Goal: Information Seeking & Learning: Learn about a topic

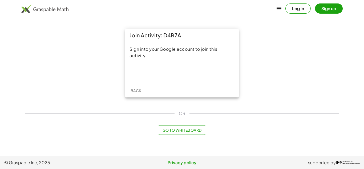
click at [199, 66] on div "Sign into your Google account to join this activity." at bounding box center [182, 63] width 114 height 42
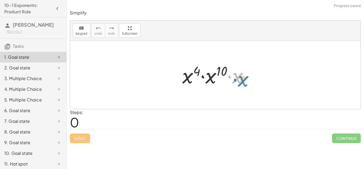
drag, startPoint x: 234, startPoint y: 77, endPoint x: 240, endPoint y: 80, distance: 7.3
click at [240, 80] on div at bounding box center [217, 74] width 75 height 27
drag, startPoint x: 240, startPoint y: 80, endPoint x: 196, endPoint y: 83, distance: 43.8
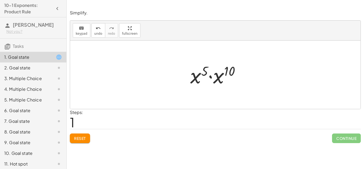
click at [85, 142] on button "Reset" at bounding box center [80, 138] width 20 height 10
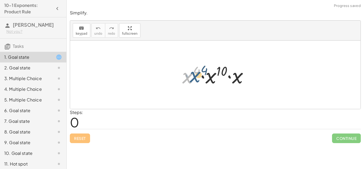
click at [189, 75] on div at bounding box center [217, 74] width 75 height 27
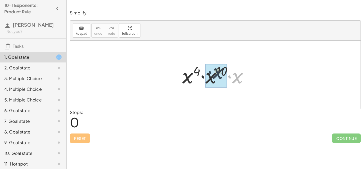
drag, startPoint x: 232, startPoint y: 77, endPoint x: 210, endPoint y: 74, distance: 21.6
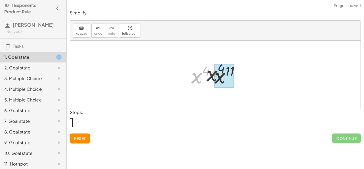
drag, startPoint x: 198, startPoint y: 76, endPoint x: 216, endPoint y: 74, distance: 19.1
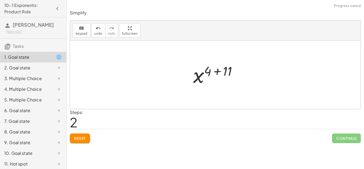
click at [217, 81] on div at bounding box center [218, 75] width 54 height 26
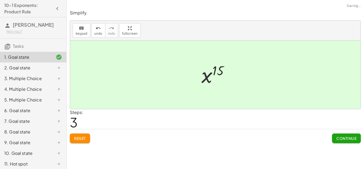
click at [216, 81] on div at bounding box center [217, 75] width 37 height 26
click at [355, 139] on span "Continue" at bounding box center [346, 138] width 20 height 5
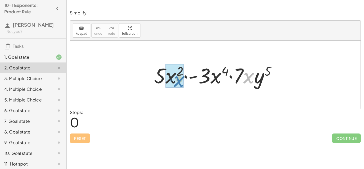
drag, startPoint x: 249, startPoint y: 84, endPoint x: 177, endPoint y: 86, distance: 71.8
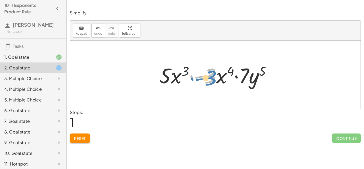
click at [192, 78] on div at bounding box center [217, 74] width 121 height 27
drag, startPoint x: 243, startPoint y: 74, endPoint x: 205, endPoint y: 75, distance: 38.4
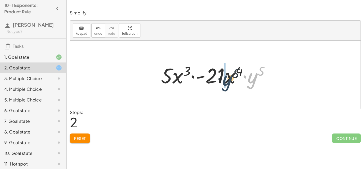
drag, startPoint x: 255, startPoint y: 76, endPoint x: 228, endPoint y: 79, distance: 27.1
click at [228, 79] on div at bounding box center [217, 74] width 118 height 27
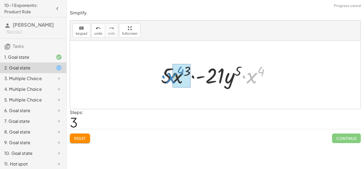
drag, startPoint x: 253, startPoint y: 75, endPoint x: 175, endPoint y: 75, distance: 78.4
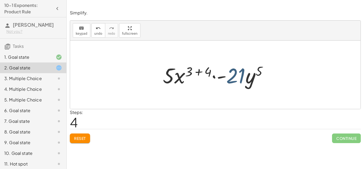
drag, startPoint x: 231, startPoint y: 76, endPoint x: 228, endPoint y: 76, distance: 2.9
click at [228, 76] on div at bounding box center [217, 74] width 114 height 27
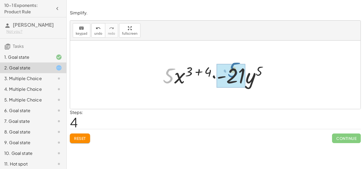
drag, startPoint x: 169, startPoint y: 75, endPoint x: 234, endPoint y: 70, distance: 65.5
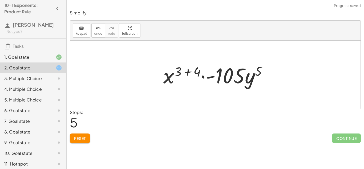
click at [74, 134] on button "Reset" at bounding box center [80, 138] width 20 height 10
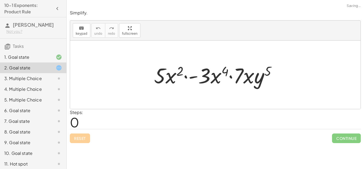
click at [74, 134] on div "Reset Continue" at bounding box center [215, 136] width 291 height 14
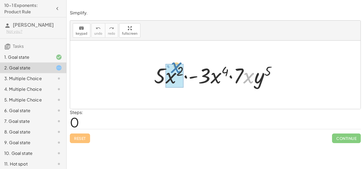
drag, startPoint x: 250, startPoint y: 77, endPoint x: 178, endPoint y: 67, distance: 73.5
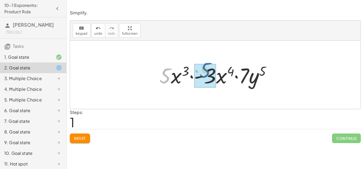
drag, startPoint x: 166, startPoint y: 77, endPoint x: 206, endPoint y: 72, distance: 40.3
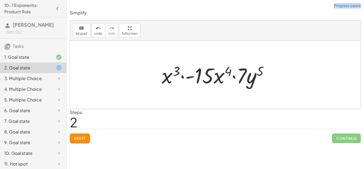
click at [0, 0] on div "Simplify. keyboard keypad undo undo redo redo fullscreen · 5 · x 2 · - 3 · x 4 …" at bounding box center [0, 0] width 0 height 0
click at [73, 137] on button "Reset" at bounding box center [80, 138] width 20 height 10
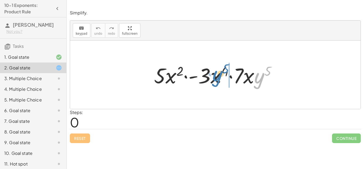
drag, startPoint x: 263, startPoint y: 79, endPoint x: 221, endPoint y: 77, distance: 41.4
click at [221, 77] on div at bounding box center [217, 74] width 132 height 27
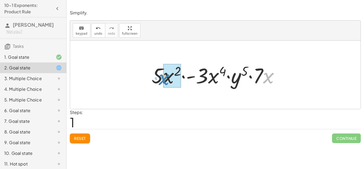
drag, startPoint x: 270, startPoint y: 79, endPoint x: 166, endPoint y: 81, distance: 104.0
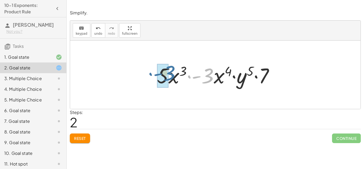
drag, startPoint x: 205, startPoint y: 79, endPoint x: 166, endPoint y: 77, distance: 39.5
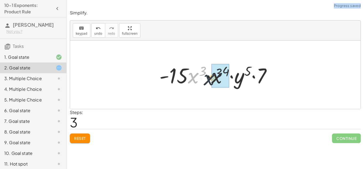
drag, startPoint x: 191, startPoint y: 74, endPoint x: 209, endPoint y: 77, distance: 18.1
click at [209, 77] on div at bounding box center [218, 74] width 122 height 27
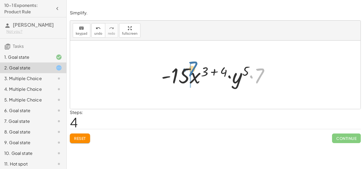
drag, startPoint x: 261, startPoint y: 75, endPoint x: 195, endPoint y: 69, distance: 66.4
click at [195, 69] on div at bounding box center [217, 74] width 117 height 27
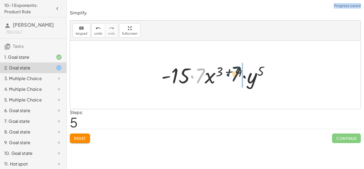
drag, startPoint x: 195, startPoint y: 69, endPoint x: 231, endPoint y: 67, distance: 36.0
click at [231, 67] on div at bounding box center [217, 74] width 117 height 27
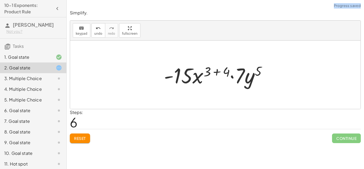
click at [77, 139] on span "Reset" at bounding box center [80, 138] width 12 height 5
click at [77, 139] on div "Reset Continue" at bounding box center [215, 136] width 291 height 14
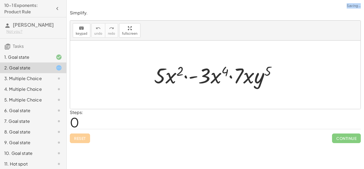
click at [77, 139] on div "Reset Continue" at bounding box center [215, 136] width 291 height 14
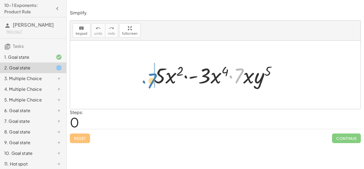
drag, startPoint x: 237, startPoint y: 80, endPoint x: 150, endPoint y: 85, distance: 86.5
click at [150, 85] on div "· 7 · 5 · x 2 · - 3 · x 4 · 7 · x · y 5" at bounding box center [215, 75] width 139 height 30
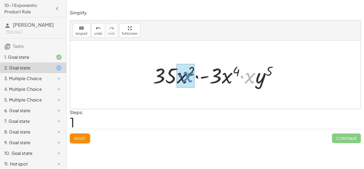
drag, startPoint x: 250, startPoint y: 78, endPoint x: 188, endPoint y: 77, distance: 62.7
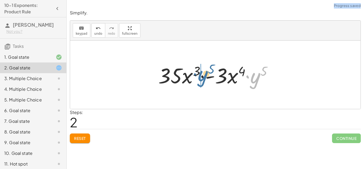
drag, startPoint x: 250, startPoint y: 76, endPoint x: 197, endPoint y: 74, distance: 52.8
click at [197, 74] on div at bounding box center [217, 74] width 123 height 27
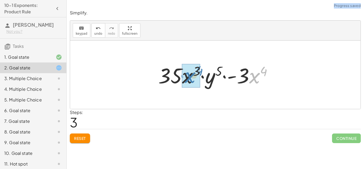
drag, startPoint x: 255, startPoint y: 72, endPoint x: 188, endPoint y: 73, distance: 67.7
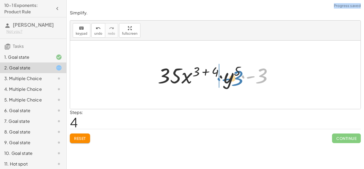
drag, startPoint x: 258, startPoint y: 73, endPoint x: 230, endPoint y: 75, distance: 27.5
click at [230, 75] on div at bounding box center [217, 74] width 125 height 27
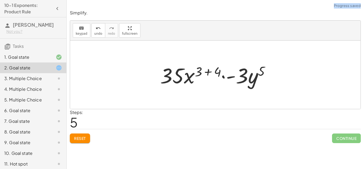
click at [82, 136] on span "Reset" at bounding box center [80, 138] width 12 height 5
click at [82, 136] on div "Reset Continue" at bounding box center [215, 136] width 291 height 14
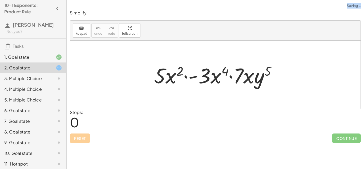
click at [82, 136] on div "Reset Continue" at bounding box center [215, 136] width 291 height 14
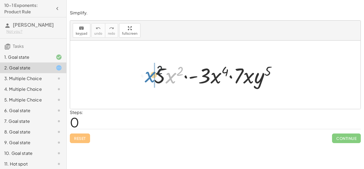
drag, startPoint x: 172, startPoint y: 80, endPoint x: 151, endPoint y: 79, distance: 21.1
click at [151, 79] on div at bounding box center [217, 74] width 132 height 27
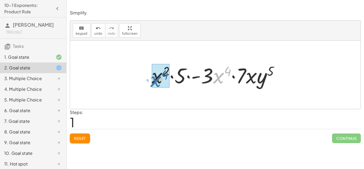
drag, startPoint x: 218, startPoint y: 77, endPoint x: 155, endPoint y: 81, distance: 63.0
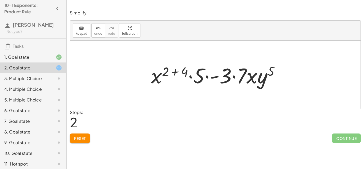
click at [82, 137] on span "Reset" at bounding box center [80, 138] width 12 height 5
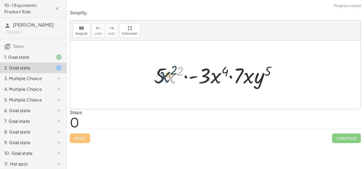
drag, startPoint x: 170, startPoint y: 80, endPoint x: 161, endPoint y: 80, distance: 9.1
click at [161, 80] on div at bounding box center [217, 74] width 132 height 27
drag, startPoint x: 168, startPoint y: 78, endPoint x: 147, endPoint y: 76, distance: 20.6
click at [147, 76] on div "· x 2 · 5 · x 2 · - 3 · x 4 · 7 · x · y 5" at bounding box center [215, 75] width 139 height 30
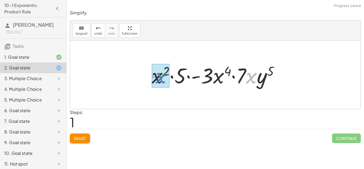
drag, startPoint x: 254, startPoint y: 82, endPoint x: 160, endPoint y: 83, distance: 94.1
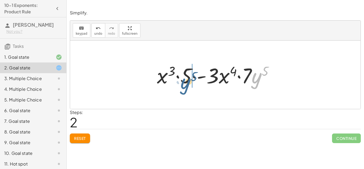
drag, startPoint x: 252, startPoint y: 79, endPoint x: 180, endPoint y: 85, distance: 72.0
click at [180, 85] on div at bounding box center [217, 74] width 126 height 27
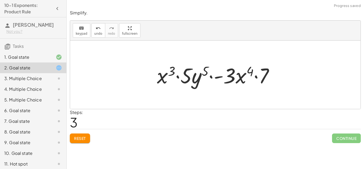
click at [77, 132] on div "Reset Continue" at bounding box center [215, 136] width 291 height 14
click at [78, 135] on button "Reset" at bounding box center [80, 138] width 20 height 10
click at [78, 135] on div "Reset Continue" at bounding box center [215, 136] width 291 height 14
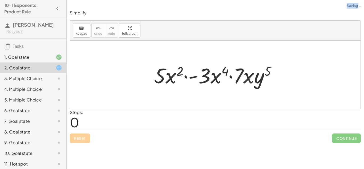
click at [78, 135] on div "Reset Continue" at bounding box center [215, 136] width 291 height 14
click at [87, 30] on button "keyboard keypad" at bounding box center [82, 30] width 18 height 14
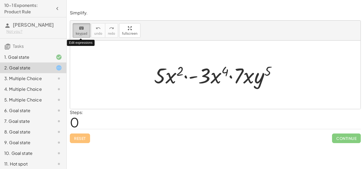
click at [87, 30] on button "keyboard keypad" at bounding box center [82, 30] width 18 height 14
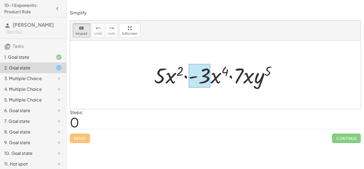
drag, startPoint x: 240, startPoint y: 76, endPoint x: 208, endPoint y: 77, distance: 32.8
click at [208, 77] on div at bounding box center [199, 76] width 22 height 24
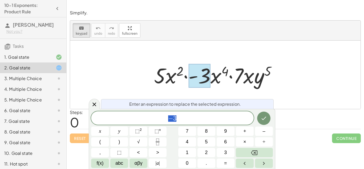
scroll to position [0, 0]
click at [263, 118] on icon "Done" at bounding box center [264, 118] width 6 height 6
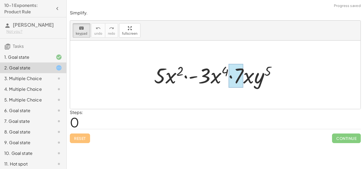
click at [241, 78] on div at bounding box center [235, 76] width 15 height 24
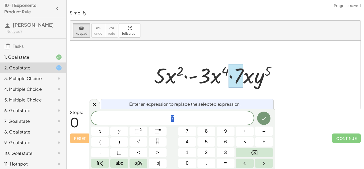
scroll to position [1, 0]
click at [168, 61] on div "· 5 · x 2 · - 3 · x 4 · 7 · x · y 5" at bounding box center [215, 75] width 139 height 30
click at [123, 34] on span "fullscreen" at bounding box center [129, 34] width 15 height 4
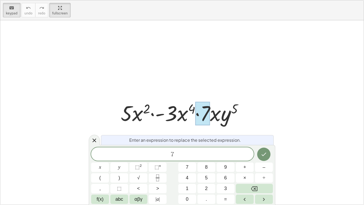
click at [163, 78] on div at bounding box center [182, 112] width 364 height 184
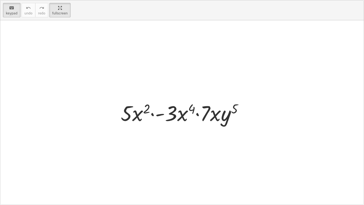
click at [112, 91] on div at bounding box center [182, 112] width 364 height 184
click at [74, 68] on div at bounding box center [182, 112] width 364 height 184
click at [15, 6] on div "keyboard" at bounding box center [12, 8] width 12 height 6
click at [82, 52] on div at bounding box center [182, 112] width 364 height 184
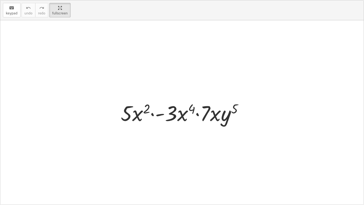
click at [82, 52] on div at bounding box center [182, 112] width 364 height 184
click at [54, 13] on span "fullscreen" at bounding box center [59, 13] width 15 height 4
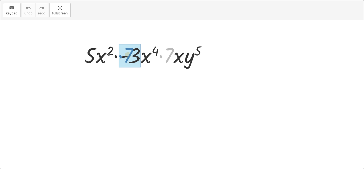
drag, startPoint x: 241, startPoint y: 74, endPoint x: 201, endPoint y: 74, distance: 39.7
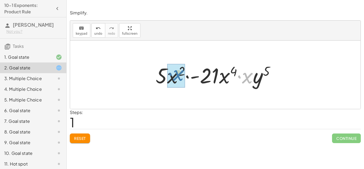
drag, startPoint x: 248, startPoint y: 78, endPoint x: 180, endPoint y: 75, distance: 68.6
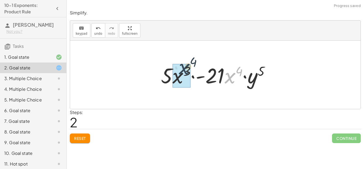
drag, startPoint x: 232, startPoint y: 77, endPoint x: 182, endPoint y: 74, distance: 50.2
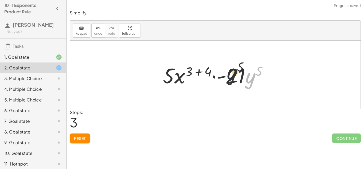
drag, startPoint x: 254, startPoint y: 73, endPoint x: 222, endPoint y: 77, distance: 32.2
click at [222, 77] on div at bounding box center [217, 74] width 114 height 27
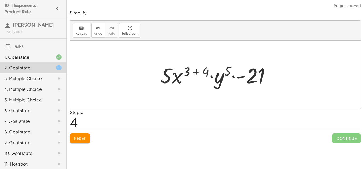
click at [71, 140] on button "Reset" at bounding box center [80, 138] width 20 height 10
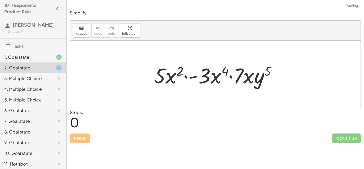
click at [71, 140] on div "Reset Continue" at bounding box center [215, 136] width 291 height 14
drag, startPoint x: 219, startPoint y: 78, endPoint x: 180, endPoint y: 75, distance: 38.5
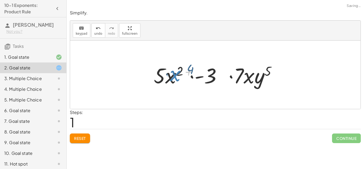
click at [180, 75] on div at bounding box center [217, 74] width 133 height 27
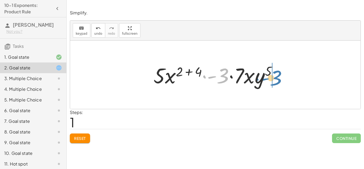
drag, startPoint x: 219, startPoint y: 77, endPoint x: 272, endPoint y: 79, distance: 53.1
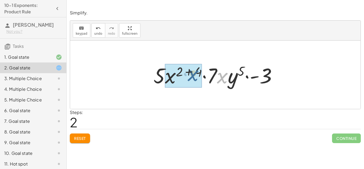
drag, startPoint x: 221, startPoint y: 77, endPoint x: 190, endPoint y: 74, distance: 31.1
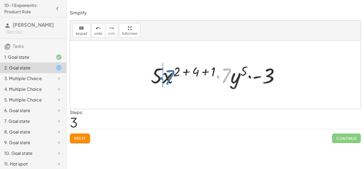
drag, startPoint x: 226, startPoint y: 71, endPoint x: 170, endPoint y: 73, distance: 56.5
click at [170, 73] on div at bounding box center [217, 74] width 138 height 27
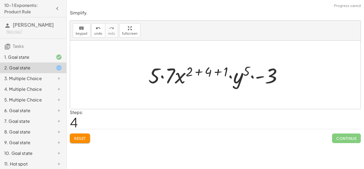
click at [77, 139] on span "Reset" at bounding box center [80, 138] width 12 height 5
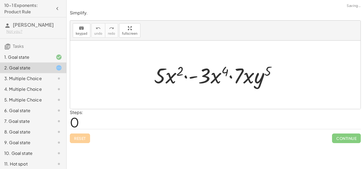
click at [77, 139] on div "Reset Continue" at bounding box center [215, 136] width 291 height 14
click at [40, 94] on div "3. Multiple Choice" at bounding box center [33, 99] width 66 height 11
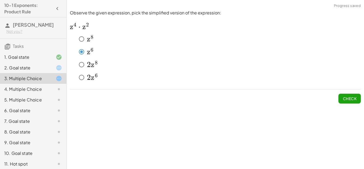
click at [354, 99] on span "Check" at bounding box center [350, 98] width 14 height 5
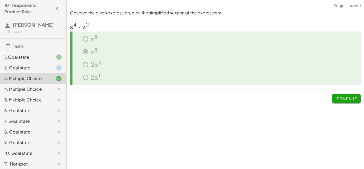
click at [38, 91] on div "4. Multiple Choice" at bounding box center [25, 89] width 43 height 6
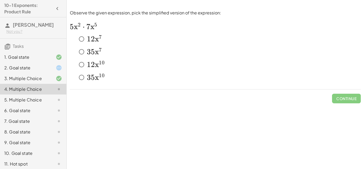
click at [90, 75] on span "3" at bounding box center [89, 77] width 4 height 9
click at [344, 98] on span "Check" at bounding box center [350, 98] width 14 height 5
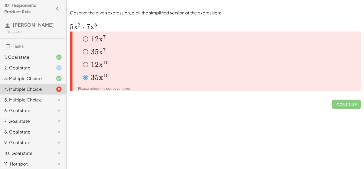
click at [62, 116] on div "5. Multiple Choice" at bounding box center [33, 121] width 66 height 11
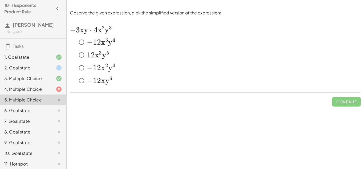
click at [105, 55] on span "y" at bounding box center [104, 54] width 4 height 9
click at [101, 64] on span "x" at bounding box center [103, 67] width 4 height 9
click at [101, 59] on span "3" at bounding box center [100, 54] width 3 height 9
click at [108, 65] on span "y" at bounding box center [110, 67] width 4 height 9
click at [352, 102] on span "Check" at bounding box center [350, 101] width 14 height 5
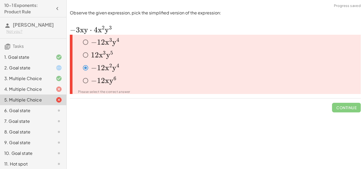
click at [106, 57] on span "y" at bounding box center [108, 54] width 4 height 9
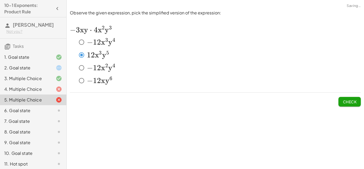
click at [357, 105] on button "Check" at bounding box center [350, 102] width 22 height 10
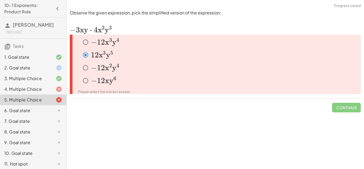
click at [95, 39] on span "−" at bounding box center [94, 42] width 6 height 9
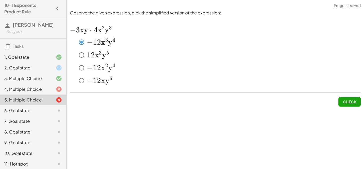
click at [347, 99] on span "Check" at bounding box center [350, 101] width 14 height 5
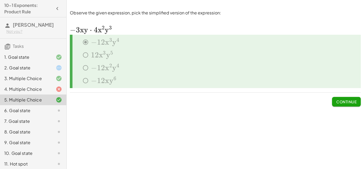
click at [59, 90] on icon at bounding box center [59, 89] width 6 height 6
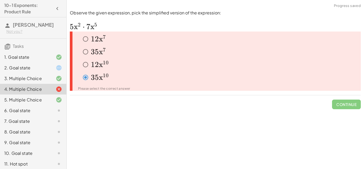
click at [111, 49] on div "﻿ 35 x 7 35x^7 3 5 x 7 ﻿" at bounding box center [220, 51] width 281 height 11
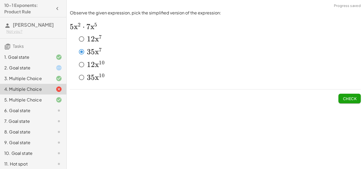
click at [347, 96] on span "Check" at bounding box center [350, 98] width 14 height 5
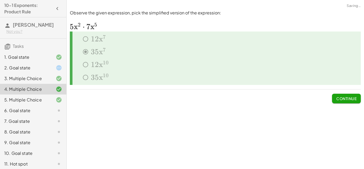
click at [270, 127] on div "Simplify. keyboard keypad undo undo redo redo fullscreen · x 4 · x 10 · x · x 4…" at bounding box center [216, 84] width 298 height 169
click at [60, 68] on icon at bounding box center [59, 68] width 6 height 6
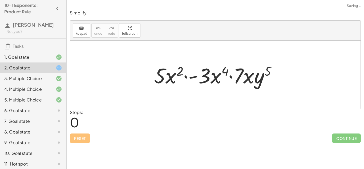
scroll to position [13, 0]
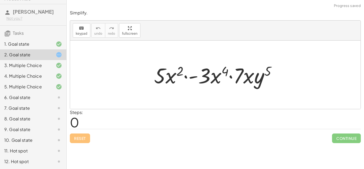
click at [49, 96] on div at bounding box center [54, 97] width 15 height 6
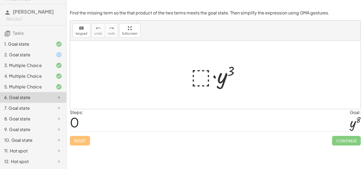
click at [201, 76] on div at bounding box center [217, 74] width 58 height 27
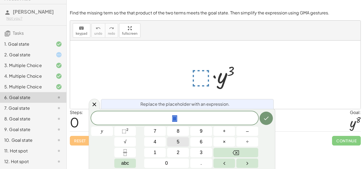
click at [181, 145] on button "5" at bounding box center [178, 141] width 22 height 9
click at [260, 114] on button "Done" at bounding box center [266, 117] width 13 height 13
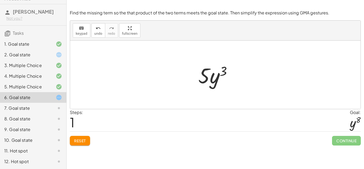
click at [85, 139] on span "Reset" at bounding box center [80, 140] width 12 height 5
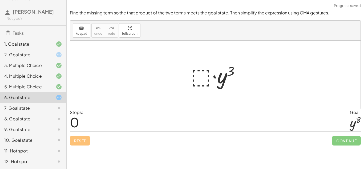
click at [198, 73] on div at bounding box center [217, 74] width 58 height 27
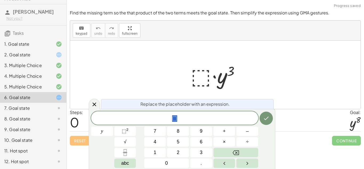
scroll to position [1, 0]
click at [127, 164] on span "abc" at bounding box center [125, 162] width 8 height 7
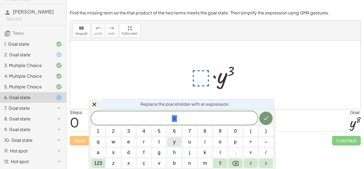
click at [175, 144] on span "y" at bounding box center [174, 141] width 2 height 7
click at [96, 161] on span "123" at bounding box center [98, 162] width 8 height 7
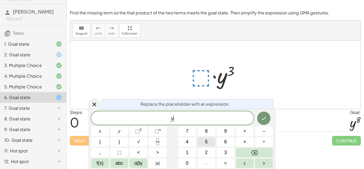
click at [207, 139] on span "5" at bounding box center [206, 141] width 3 height 7
click at [267, 116] on button "Done" at bounding box center [263, 117] width 13 height 13
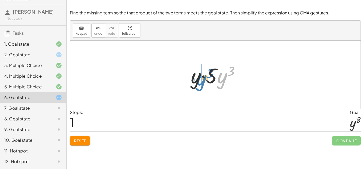
drag, startPoint x: 223, startPoint y: 78, endPoint x: 200, endPoint y: 80, distance: 22.3
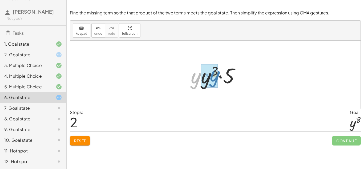
drag, startPoint x: 198, startPoint y: 80, endPoint x: 216, endPoint y: 78, distance: 18.8
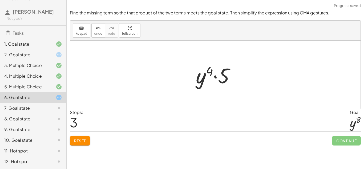
click at [81, 142] on span "Reset" at bounding box center [80, 140] width 12 height 5
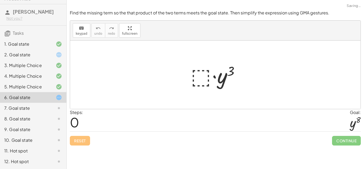
click at [209, 79] on div at bounding box center [217, 74] width 58 height 27
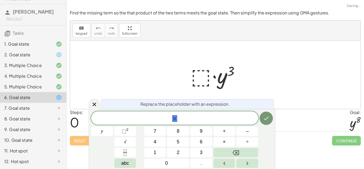
scroll to position [1, 0]
click at [127, 134] on span "⬚ 2" at bounding box center [125, 130] width 7 height 7
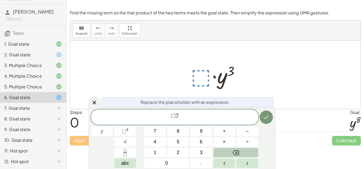
click at [240, 156] on button "Backspace" at bounding box center [236, 152] width 45 height 9
click at [239, 152] on button "Backspace" at bounding box center [236, 152] width 45 height 9
click at [230, 149] on button "Backspace" at bounding box center [236, 152] width 45 height 9
click at [106, 126] on button "y" at bounding box center [102, 130] width 22 height 9
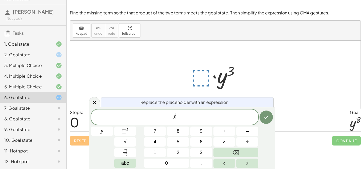
click at [139, 130] on div "y ​ y 7 8 9 + – 4 5 6 × ÷ ⬚ 2 √ abc 1 2 3 0 ." at bounding box center [182, 138] width 182 height 58
click at [130, 128] on button "⬚ 2" at bounding box center [125, 130] width 22 height 9
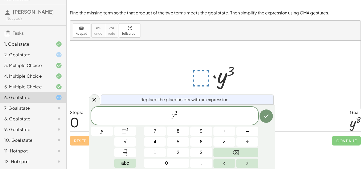
click at [186, 110] on span "y 2 ​" at bounding box center [174, 116] width 167 height 12
click at [178, 113] on span "y 2 ​" at bounding box center [174, 116] width 167 height 12
click at [183, 111] on span "y 2 ​" at bounding box center [174, 116] width 167 height 12
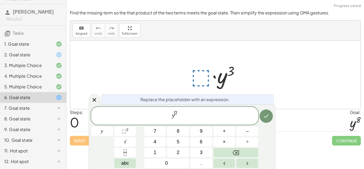
click at [176, 113] on span "2" at bounding box center [176, 112] width 3 height 5
click at [177, 113] on span "2 ​" at bounding box center [176, 112] width 3 height 5
click at [268, 112] on button "Done" at bounding box center [266, 115] width 13 height 13
click at [267, 112] on button "Done" at bounding box center [266, 115] width 13 height 13
click at [179, 120] on span "y 5 ​" at bounding box center [174, 116] width 167 height 12
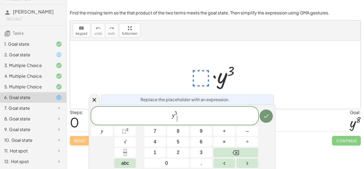
click at [178, 111] on span "y 5 ​" at bounding box center [174, 116] width 167 height 12
click at [236, 154] on icon "Backspace" at bounding box center [236, 152] width 6 height 5
click at [269, 112] on button "Done" at bounding box center [266, 115] width 13 height 13
click at [99, 98] on div at bounding box center [94, 99] width 11 height 10
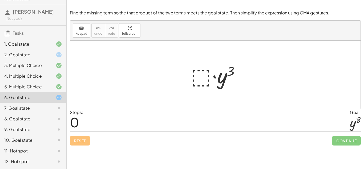
drag, startPoint x: 354, startPoint y: 126, endPoint x: 321, endPoint y: 118, distance: 33.8
click at [321, 118] on div "Steps: 0 Goal: y 8" at bounding box center [215, 120] width 291 height 22
click at [207, 79] on div at bounding box center [217, 74] width 58 height 27
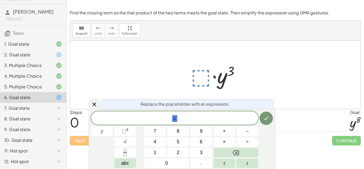
click at [224, 72] on div at bounding box center [217, 74] width 58 height 27
click at [178, 135] on button "8" at bounding box center [178, 130] width 22 height 9
click at [264, 121] on icon "Done" at bounding box center [266, 118] width 6 height 6
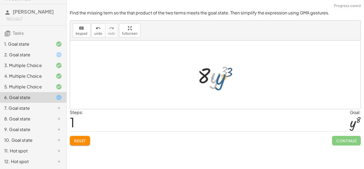
drag, startPoint x: 211, startPoint y: 76, endPoint x: 214, endPoint y: 76, distance: 3.0
click at [214, 76] on div at bounding box center [217, 74] width 45 height 27
drag, startPoint x: 206, startPoint y: 76, endPoint x: 215, endPoint y: 79, distance: 9.4
click at [215, 79] on div at bounding box center [217, 74] width 45 height 27
click at [77, 135] on div "Reset Continue" at bounding box center [215, 138] width 291 height 14
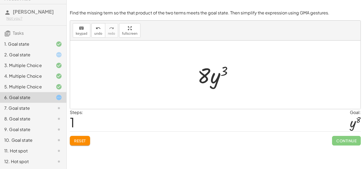
click at [77, 139] on span "Reset" at bounding box center [80, 140] width 12 height 5
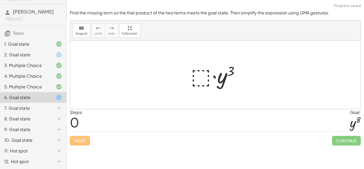
click at [60, 111] on icon at bounding box center [59, 108] width 6 height 6
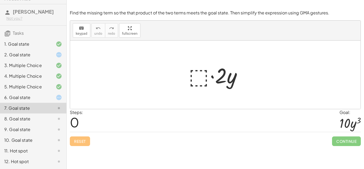
click at [199, 78] on div at bounding box center [217, 74] width 63 height 27
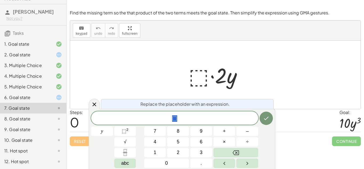
scroll to position [1, 0]
click at [182, 133] on button "8" at bounding box center [178, 130] width 22 height 9
click at [107, 128] on button "y" at bounding box center [102, 130] width 22 height 9
click at [204, 148] on button "3" at bounding box center [201, 152] width 22 height 9
click at [271, 114] on button "Done" at bounding box center [266, 117] width 13 height 13
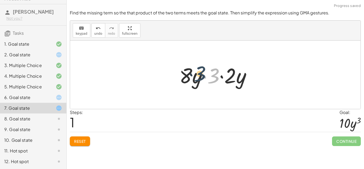
drag, startPoint x: 212, startPoint y: 81, endPoint x: 195, endPoint y: 80, distance: 17.3
click at [197, 78] on div at bounding box center [218, 74] width 82 height 27
click at [195, 80] on div at bounding box center [218, 74] width 82 height 27
drag, startPoint x: 213, startPoint y: 73, endPoint x: 230, endPoint y: 71, distance: 16.6
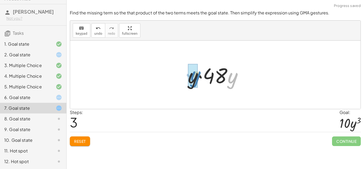
drag, startPoint x: 233, startPoint y: 84, endPoint x: 194, endPoint y: 85, distance: 39.5
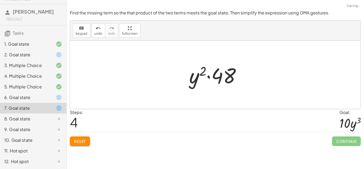
click at [82, 139] on span "Reset" at bounding box center [80, 141] width 12 height 5
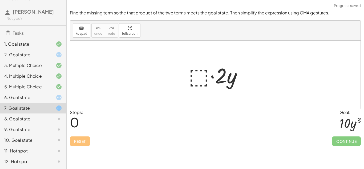
click at [194, 77] on div at bounding box center [217, 74] width 63 height 27
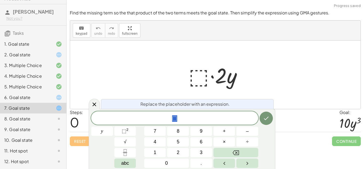
scroll to position [2, 0]
click at [182, 128] on button "8" at bounding box center [178, 130] width 22 height 9
click at [108, 131] on button "y" at bounding box center [102, 130] width 22 height 9
click at [269, 118] on icon "Done" at bounding box center [266, 118] width 6 height 6
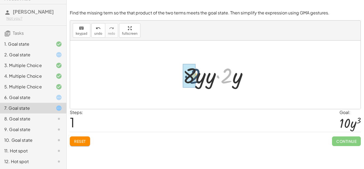
drag, startPoint x: 228, startPoint y: 72, endPoint x: 191, endPoint y: 73, distance: 37.6
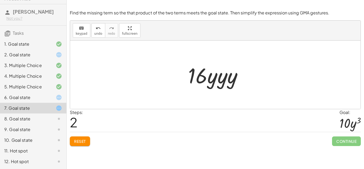
click at [84, 144] on button "Reset" at bounding box center [80, 141] width 20 height 10
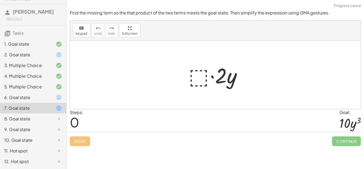
click at [190, 80] on div at bounding box center [217, 74] width 63 height 27
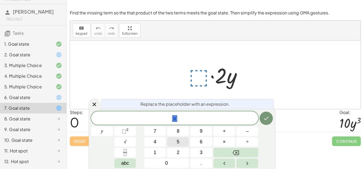
click at [186, 143] on button "5" at bounding box center [178, 141] width 22 height 9
click at [107, 129] on button "y" at bounding box center [102, 130] width 22 height 9
click at [265, 115] on icon "Done" at bounding box center [266, 118] width 6 height 6
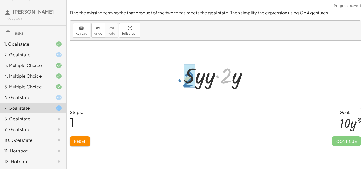
drag, startPoint x: 226, startPoint y: 80, endPoint x: 186, endPoint y: 83, distance: 39.6
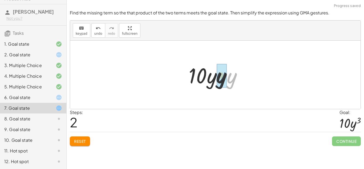
drag, startPoint x: 233, startPoint y: 74, endPoint x: 220, endPoint y: 73, distance: 12.5
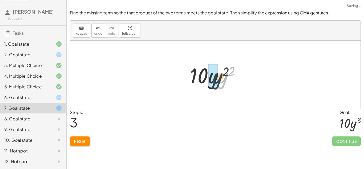
drag, startPoint x: 222, startPoint y: 75, endPoint x: 214, endPoint y: 76, distance: 7.9
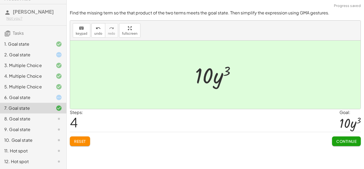
click at [357, 143] on button "Continue" at bounding box center [346, 141] width 29 height 10
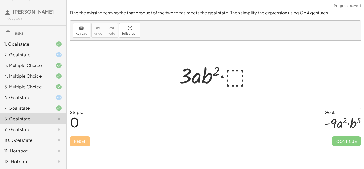
click at [50, 97] on div at bounding box center [54, 97] width 15 height 6
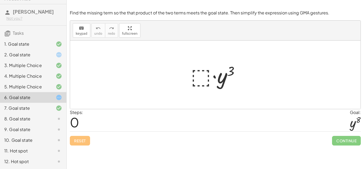
click at [41, 118] on div "8. Goal state" at bounding box center [25, 118] width 43 height 6
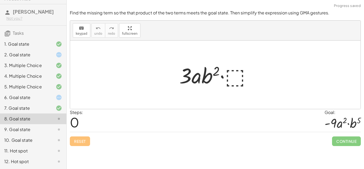
click at [196, 75] on div at bounding box center [218, 74] width 82 height 27
click at [206, 74] on div at bounding box center [218, 74] width 82 height 27
click at [226, 76] on div at bounding box center [218, 74] width 82 height 27
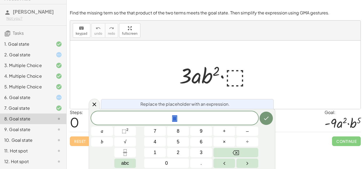
scroll to position [2, 0]
click at [96, 131] on button "a" at bounding box center [102, 130] width 22 height 9
click at [264, 113] on button "Done" at bounding box center [266, 117] width 13 height 13
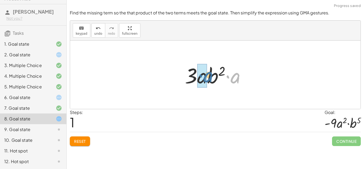
drag, startPoint x: 235, startPoint y: 80, endPoint x: 207, endPoint y: 79, distance: 27.2
click at [207, 79] on div at bounding box center [217, 74] width 70 height 27
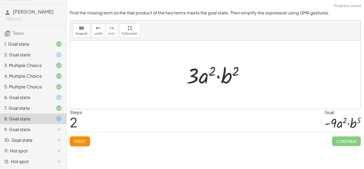
click at [227, 78] on div at bounding box center [217, 74] width 67 height 27
click at [81, 143] on button "Reset" at bounding box center [80, 141] width 20 height 10
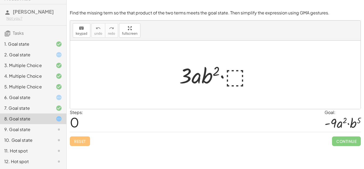
click at [238, 77] on div at bounding box center [218, 74] width 82 height 27
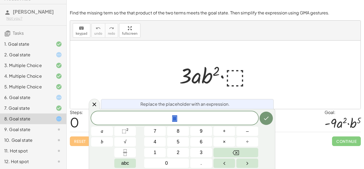
scroll to position [2, 0]
click at [204, 149] on button "3" at bounding box center [201, 152] width 22 height 9
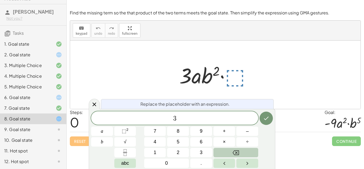
click at [242, 153] on button "Backspace" at bounding box center [236, 152] width 45 height 9
click at [249, 132] on button "–" at bounding box center [247, 130] width 22 height 9
click at [195, 154] on button "3" at bounding box center [201, 152] width 22 height 9
click at [102, 130] on span "a" at bounding box center [102, 130] width 2 height 7
click at [103, 140] on span "b" at bounding box center [102, 141] width 2 height 7
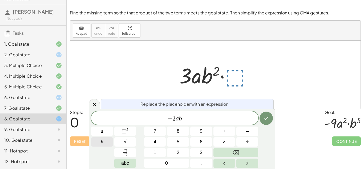
click at [103, 140] on span "b" at bounding box center [102, 141] width 2 height 7
click at [270, 122] on button "Done" at bounding box center [266, 117] width 13 height 13
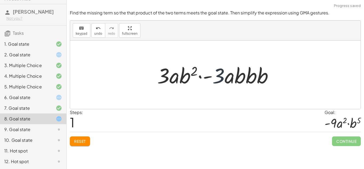
drag, startPoint x: 218, startPoint y: 83, endPoint x: 205, endPoint y: 78, distance: 13.8
click at [205, 78] on div at bounding box center [218, 74] width 126 height 27
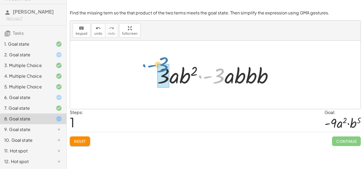
drag, startPoint x: 215, startPoint y: 77, endPoint x: 160, endPoint y: 69, distance: 55.3
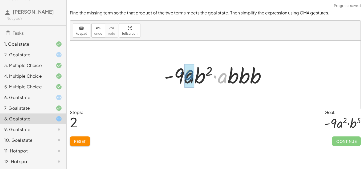
drag, startPoint x: 223, startPoint y: 81, endPoint x: 189, endPoint y: 79, distance: 34.5
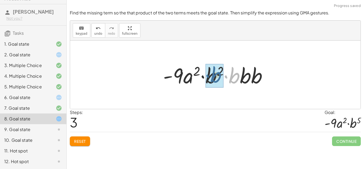
drag, startPoint x: 234, startPoint y: 79, endPoint x: 214, endPoint y: 79, distance: 19.5
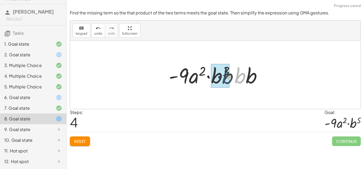
drag, startPoint x: 237, startPoint y: 80, endPoint x: 223, endPoint y: 81, distance: 14.2
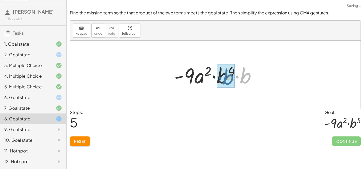
drag, startPoint x: 241, startPoint y: 80, endPoint x: 223, endPoint y: 81, distance: 17.9
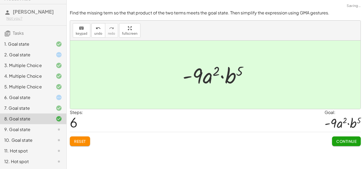
click at [345, 143] on span "Continue" at bounding box center [346, 141] width 20 height 5
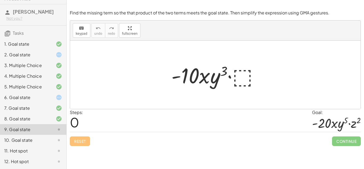
click at [239, 73] on div at bounding box center [217, 74] width 97 height 27
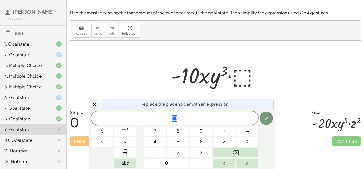
scroll to position [3, 0]
click at [158, 151] on button "1" at bounding box center [155, 152] width 22 height 9
click at [164, 159] on button "0" at bounding box center [166, 162] width 45 height 9
click at [106, 138] on button "y" at bounding box center [102, 141] width 22 height 9
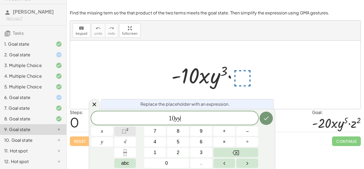
click at [131, 132] on button "⬚ 2" at bounding box center [125, 130] width 22 height 9
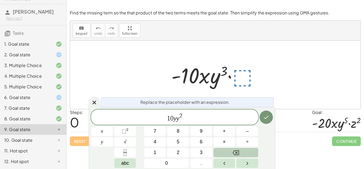
click at [250, 149] on button "Backspace" at bounding box center [236, 152] width 45 height 9
click at [242, 150] on button "Backspace" at bounding box center [236, 152] width 45 height 9
click at [182, 151] on button "2" at bounding box center [178, 152] width 22 height 9
click at [229, 149] on button "Backspace" at bounding box center [236, 152] width 45 height 9
click at [180, 120] on span "1 0 y y ​" at bounding box center [174, 118] width 167 height 10
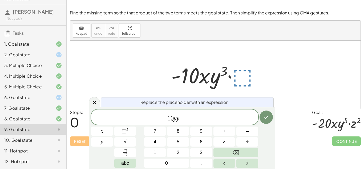
click at [181, 119] on span "1 0 y y ​" at bounding box center [174, 118] width 167 height 10
click at [183, 121] on span "1 0 y y ​" at bounding box center [174, 117] width 167 height 10
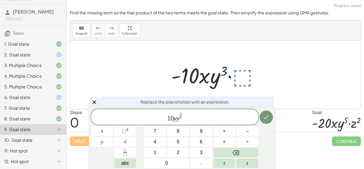
click at [187, 123] on div "1 0 y y ​" at bounding box center [174, 116] width 167 height 15
click at [178, 152] on span "2" at bounding box center [178, 152] width 3 height 7
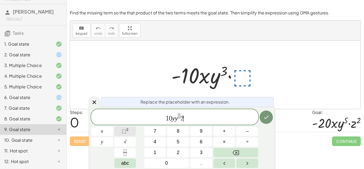
click at [125, 129] on span "⬚" at bounding box center [124, 130] width 5 height 5
click at [268, 118] on icon "Done" at bounding box center [266, 117] width 6 height 6
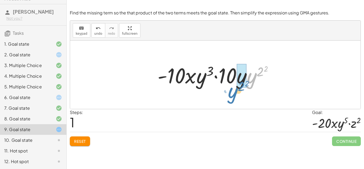
drag, startPoint x: 253, startPoint y: 82, endPoint x: 234, endPoint y: 97, distance: 23.9
click at [234, 97] on div "· - 10 · x · y 3 · ⬚ · y ( 2 2 ) · - 10 · x · y 3 · 10 · y · y ( 2 2 )" at bounding box center [215, 75] width 291 height 68
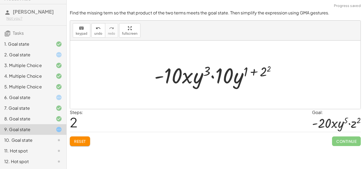
click at [84, 143] on button "Reset" at bounding box center [80, 141] width 20 height 10
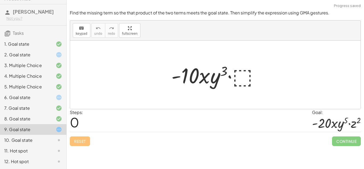
click at [237, 75] on div at bounding box center [217, 74] width 97 height 27
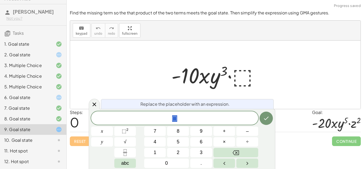
scroll to position [3, 0]
click at [159, 151] on button "1" at bounding box center [155, 152] width 22 height 9
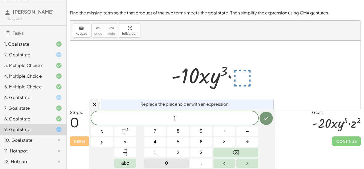
click at [166, 162] on span "0" at bounding box center [166, 162] width 3 height 7
click at [271, 120] on button "Done" at bounding box center [266, 117] width 13 height 13
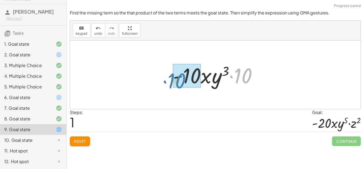
drag, startPoint x: 247, startPoint y: 82, endPoint x: 182, endPoint y: 87, distance: 65.8
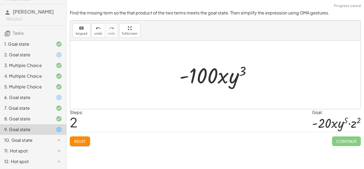
click at [86, 143] on span "Reset" at bounding box center [80, 141] width 12 height 5
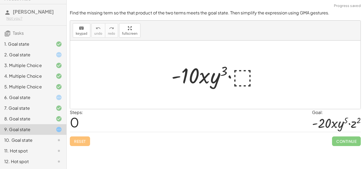
click at [248, 72] on div at bounding box center [217, 74] width 97 height 27
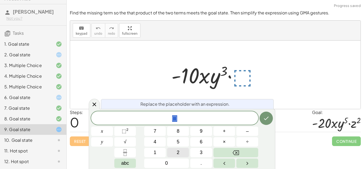
click at [173, 150] on button "2" at bounding box center [178, 152] width 22 height 9
click at [101, 142] on button "y" at bounding box center [102, 141] width 22 height 9
click at [242, 162] on button "Right arrow" at bounding box center [247, 162] width 22 height 9
click at [243, 162] on button "Right arrow" at bounding box center [247, 162] width 22 height 9
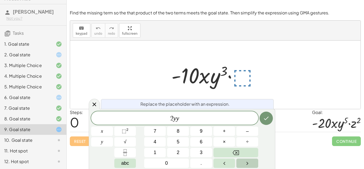
click at [243, 162] on button "Right arrow" at bounding box center [247, 162] width 22 height 9
click at [228, 142] on button "×" at bounding box center [225, 141] width 22 height 9
click at [177, 153] on span "2" at bounding box center [178, 152] width 3 height 7
click at [133, 131] on button "⬚ 2" at bounding box center [125, 130] width 22 height 9
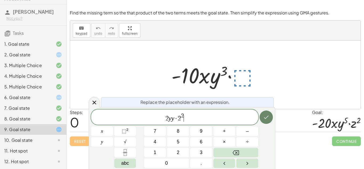
click at [267, 115] on icon "Done" at bounding box center [266, 117] width 6 height 6
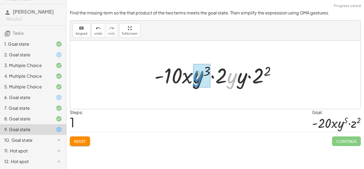
drag, startPoint x: 235, startPoint y: 81, endPoint x: 200, endPoint y: 79, distance: 34.2
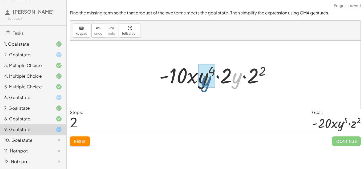
drag, startPoint x: 234, startPoint y: 80, endPoint x: 202, endPoint y: 83, distance: 32.4
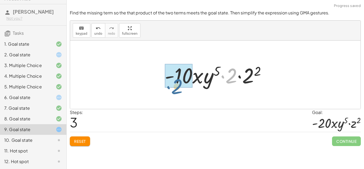
drag, startPoint x: 228, startPoint y: 78, endPoint x: 173, endPoint y: 88, distance: 55.7
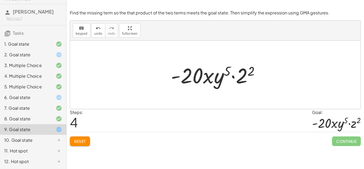
click at [232, 74] on div at bounding box center [217, 74] width 98 height 27
click at [237, 75] on div at bounding box center [217, 74] width 98 height 27
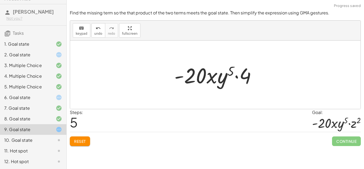
click at [243, 80] on div at bounding box center [217, 74] width 91 height 27
click at [82, 142] on span "Reset" at bounding box center [80, 141] width 12 height 5
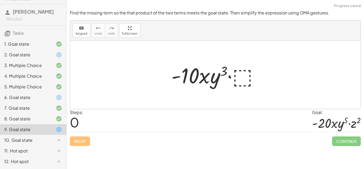
click at [250, 75] on div at bounding box center [217, 74] width 97 height 27
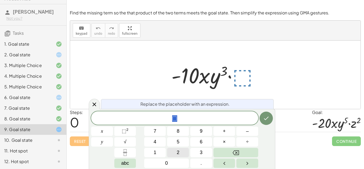
click at [189, 155] on button "2" at bounding box center [178, 152] width 22 height 9
click at [238, 152] on icon "Backspace" at bounding box center [236, 152] width 6 height 6
click at [164, 141] on button "4" at bounding box center [155, 141] width 22 height 9
click at [89, 133] on div "Replace the placeholder with an expression. 2 4 ​ x y 7 8 9 + – 4 5 6 × ÷ ⬚ 2 √…" at bounding box center [182, 139] width 187 height 60
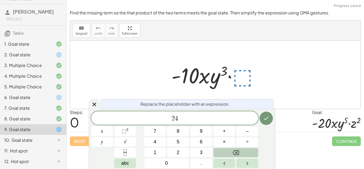
click at [236, 149] on icon "Backspace" at bounding box center [236, 152] width 6 height 6
click at [105, 144] on button "y" at bounding box center [102, 141] width 22 height 9
click at [280, 106] on div at bounding box center [215, 75] width 291 height 68
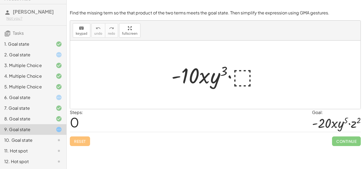
click at [57, 143] on icon at bounding box center [59, 140] width 6 height 6
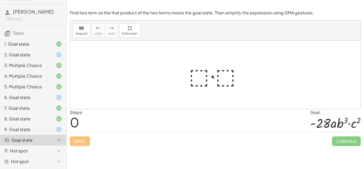
click at [204, 76] on div at bounding box center [217, 74] width 62 height 27
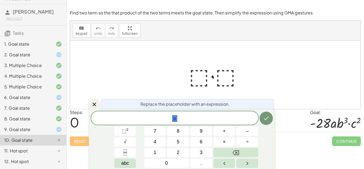
scroll to position [4, 0]
click at [291, 85] on div at bounding box center [215, 75] width 291 height 68
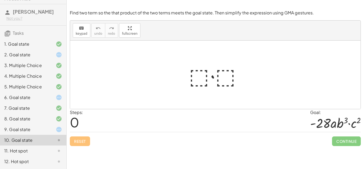
click at [52, 147] on div at bounding box center [54, 150] width 15 height 6
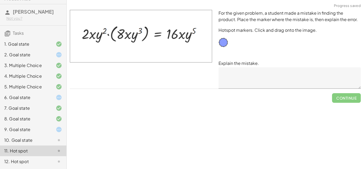
click at [230, 75] on textarea at bounding box center [290, 77] width 142 height 21
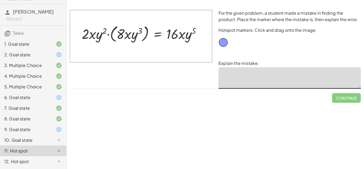
click at [45, 162] on div "12. Hot spot" at bounding box center [25, 161] width 43 height 6
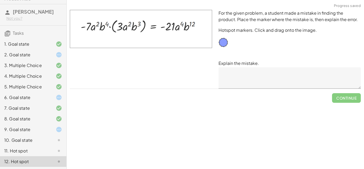
click at [245, 84] on textarea at bounding box center [290, 77] width 142 height 21
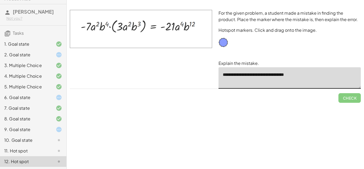
scroll to position [0, 0]
type textarea "*"
type textarea "***"
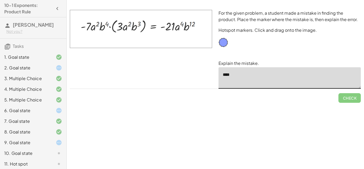
click at [57, 142] on icon at bounding box center [59, 142] width 6 height 6
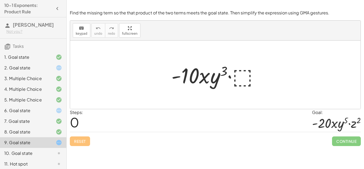
click at [235, 75] on div at bounding box center [217, 74] width 97 height 27
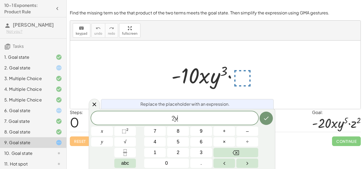
scroll to position [5, 0]
click at [125, 132] on span "⬚" at bounding box center [124, 130] width 5 height 5
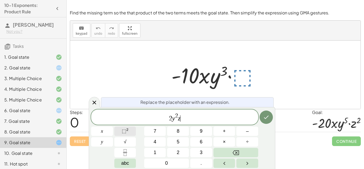
click at [117, 131] on button "⬚ 2" at bounding box center [125, 130] width 22 height 9
click at [263, 120] on button "Done" at bounding box center [266, 116] width 13 height 13
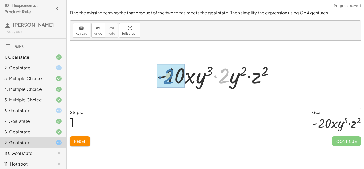
drag, startPoint x: 224, startPoint y: 73, endPoint x: 168, endPoint y: 74, distance: 56.5
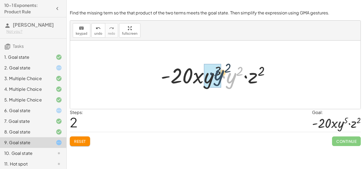
drag, startPoint x: 227, startPoint y: 82, endPoint x: 213, endPoint y: 80, distance: 14.6
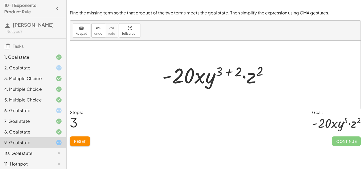
click at [84, 142] on span "Reset" at bounding box center [80, 141] width 12 height 5
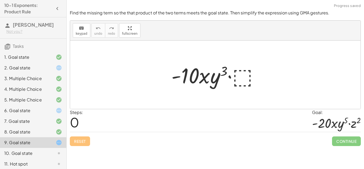
click at [248, 79] on div at bounding box center [217, 74] width 97 height 27
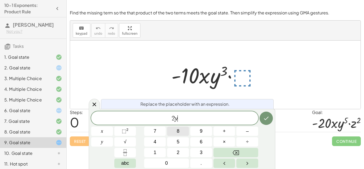
scroll to position [5, 0]
click at [132, 129] on button "⬚ 2" at bounding box center [125, 130] width 22 height 9
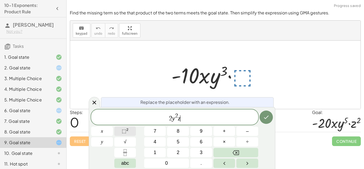
click at [123, 129] on span "⬚" at bounding box center [124, 130] width 5 height 5
click at [267, 118] on icon "Done" at bounding box center [266, 117] width 6 height 6
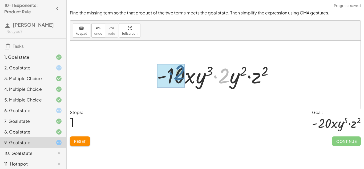
drag, startPoint x: 226, startPoint y: 80, endPoint x: 181, endPoint y: 77, distance: 45.2
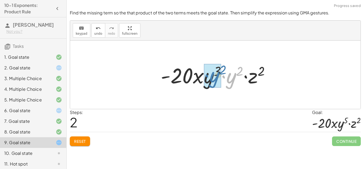
drag, startPoint x: 228, startPoint y: 83, endPoint x: 211, endPoint y: 83, distance: 17.6
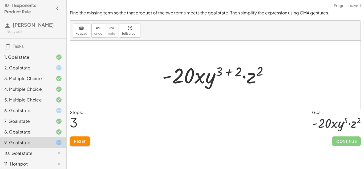
click at [86, 137] on button "Reset" at bounding box center [80, 141] width 20 height 10
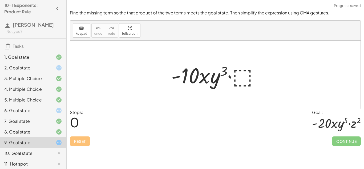
click at [250, 67] on div at bounding box center [217, 74] width 97 height 27
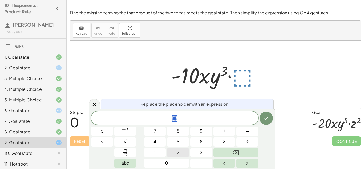
click at [180, 150] on button "2" at bounding box center [178, 152] width 22 height 9
click at [100, 143] on button "y" at bounding box center [102, 141] width 22 height 9
click at [121, 130] on button "⬚ 2" at bounding box center [125, 130] width 22 height 9
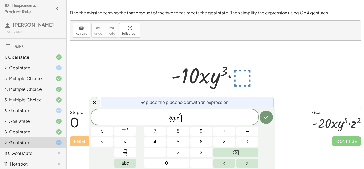
click at [113, 126] on div at bounding box center [102, 130] width 22 height 9
click at [262, 117] on button "Done" at bounding box center [266, 116] width 13 height 13
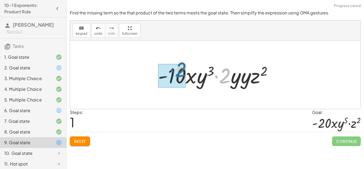
drag, startPoint x: 224, startPoint y: 73, endPoint x: 178, endPoint y: 69, distance: 46.3
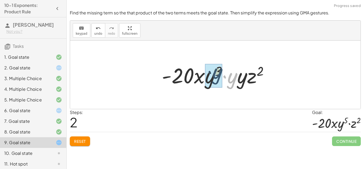
drag, startPoint x: 235, startPoint y: 82, endPoint x: 218, endPoint y: 77, distance: 17.7
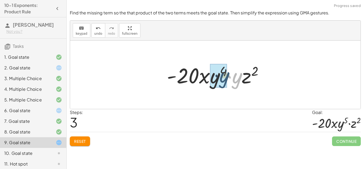
drag, startPoint x: 235, startPoint y: 82, endPoint x: 222, endPoint y: 81, distance: 13.9
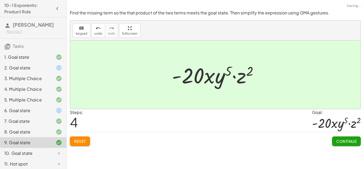
click at [342, 138] on button "Continue" at bounding box center [346, 141] width 29 height 10
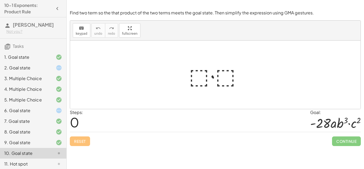
click at [22, 112] on div "6. Goal state" at bounding box center [25, 110] width 43 height 6
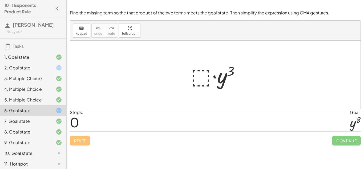
click at [205, 67] on div at bounding box center [217, 74] width 58 height 27
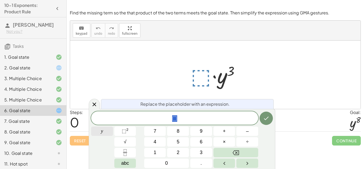
click at [98, 134] on button "y" at bounding box center [102, 130] width 22 height 9
click at [142, 128] on div "y ​ y 7 8 9 + – 4 5 6 × ÷ ⬚ 2 √ abc 1 2 3 0 ." at bounding box center [182, 139] width 182 height 57
click at [132, 129] on button "⬚ 2" at bounding box center [125, 130] width 22 height 9
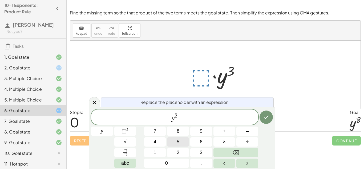
click at [175, 142] on button "5" at bounding box center [178, 141] width 22 height 9
click at [243, 149] on button "Backspace" at bounding box center [236, 152] width 45 height 9
click at [267, 122] on button "Done" at bounding box center [266, 116] width 13 height 13
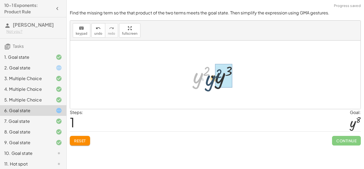
drag, startPoint x: 196, startPoint y: 77, endPoint x: 208, endPoint y: 79, distance: 13.1
click at [208, 79] on div at bounding box center [217, 74] width 54 height 27
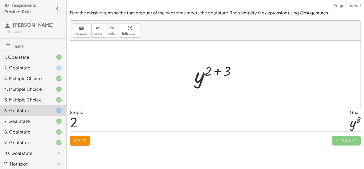
click at [76, 138] on span "Reset" at bounding box center [80, 140] width 12 height 5
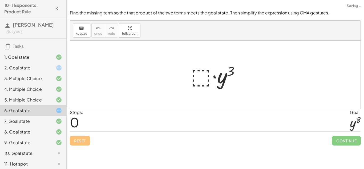
click at [212, 71] on div at bounding box center [217, 74] width 58 height 27
click at [208, 74] on div at bounding box center [217, 74] width 58 height 27
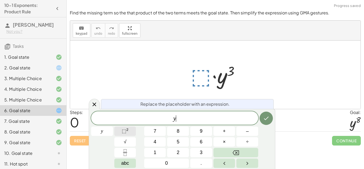
click at [121, 132] on button "⬚ 2" at bounding box center [125, 130] width 22 height 9
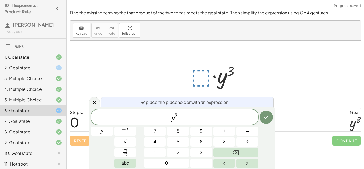
click at [177, 115] on span "2" at bounding box center [176, 116] width 3 height 6
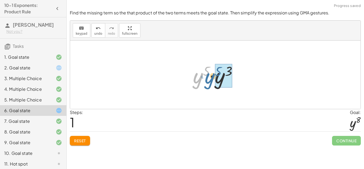
drag, startPoint x: 199, startPoint y: 84, endPoint x: 212, endPoint y: 85, distance: 12.6
click at [212, 85] on div at bounding box center [217, 74] width 54 height 27
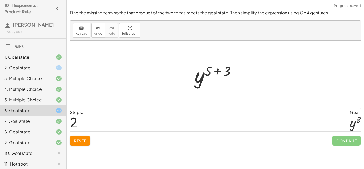
click at [231, 74] on div at bounding box center [217, 75] width 51 height 26
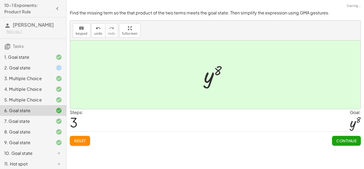
click at [347, 140] on span "Continue" at bounding box center [346, 140] width 20 height 5
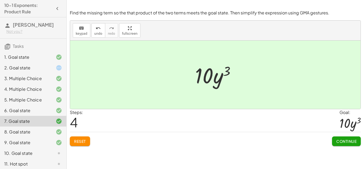
click at [347, 140] on span "Continue" at bounding box center [346, 141] width 20 height 5
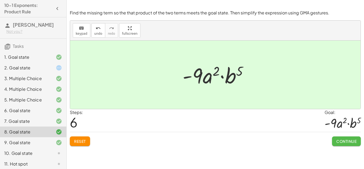
click at [351, 141] on span "Continue" at bounding box center [346, 141] width 20 height 5
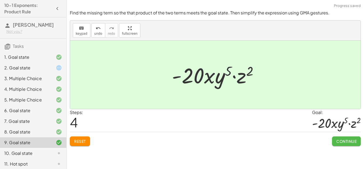
click at [348, 142] on span "Continue" at bounding box center [346, 141] width 20 height 5
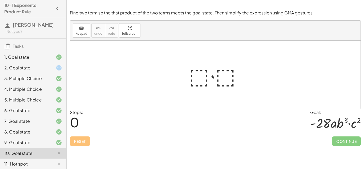
click at [194, 67] on div at bounding box center [217, 74] width 62 height 27
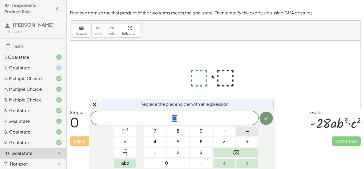
click at [252, 132] on button "–" at bounding box center [247, 130] width 22 height 9
click at [182, 153] on button "2" at bounding box center [178, 152] width 22 height 9
click at [177, 126] on div "− 2 ​ 7 8 9 + – 4 5 6 × ÷ ⬚ 2 √ abc 1 2 3 0 ." at bounding box center [182, 139] width 182 height 57
click at [180, 133] on button "8" at bounding box center [178, 130] width 22 height 9
click at [126, 129] on sup "2" at bounding box center [127, 129] width 2 height 4
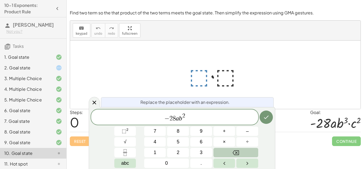
click at [246, 152] on button "Backspace" at bounding box center [236, 152] width 45 height 9
click at [187, 121] on span "− 2 8 a b 3 ​" at bounding box center [174, 118] width 167 height 10
click at [133, 128] on button "⬚ 2" at bounding box center [125, 130] width 22 height 9
click at [269, 118] on icon "Done" at bounding box center [266, 117] width 6 height 6
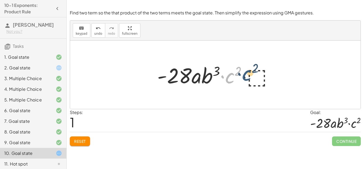
drag, startPoint x: 229, startPoint y: 78, endPoint x: 249, endPoint y: 75, distance: 19.9
click at [249, 75] on div at bounding box center [218, 74] width 126 height 27
click at [253, 77] on div at bounding box center [218, 74] width 126 height 27
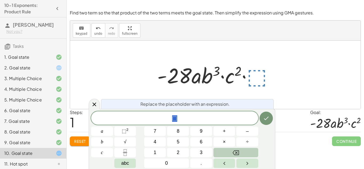
click at [242, 150] on button "Backspace" at bounding box center [236, 152] width 45 height 9
click at [267, 115] on icon "Done" at bounding box center [266, 118] width 6 height 6
click at [72, 140] on button "Reset" at bounding box center [80, 141] width 20 height 10
click at [72, 140] on div "Reset Continue" at bounding box center [215, 139] width 291 height 14
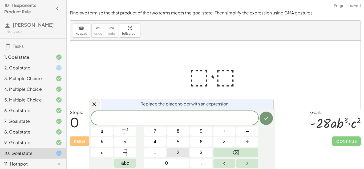
click at [175, 152] on button "2" at bounding box center [178, 152] width 22 height 9
click at [237, 154] on icon "Backspace" at bounding box center [236, 152] width 6 height 5
click at [253, 129] on button "–" at bounding box center [247, 130] width 22 height 9
click at [180, 152] on button "2" at bounding box center [178, 152] width 22 height 9
click at [181, 140] on button "5" at bounding box center [178, 141] width 22 height 9
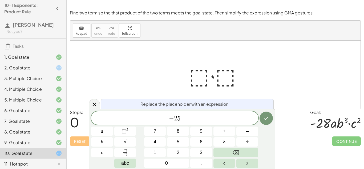
click at [216, 147] on div "− 2 5 ​ a b c 7 8 9 + – 4 5 6 × ÷ ⬚ 2 √ abc 1 2 3 0 ." at bounding box center [182, 139] width 182 height 57
click at [216, 148] on button "Backspace" at bounding box center [236, 152] width 45 height 9
click at [178, 131] on span "8" at bounding box center [178, 130] width 3 height 7
click at [103, 135] on button "a" at bounding box center [102, 130] width 22 height 9
click at [102, 140] on span "b" at bounding box center [102, 141] width 2 height 7
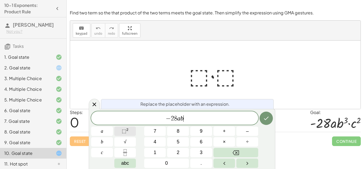
click at [125, 134] on span "⬚" at bounding box center [124, 130] width 5 height 5
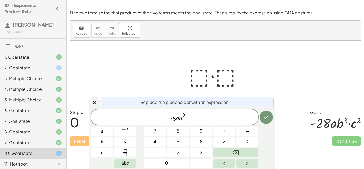
click at [185, 114] on span "− 2 8 a b 2 ​" at bounding box center [174, 118] width 167 height 10
click at [185, 115] on span "2" at bounding box center [183, 116] width 3 height 6
click at [248, 156] on button "Backspace" at bounding box center [236, 152] width 45 height 9
click at [196, 153] on button "3" at bounding box center [201, 152] width 22 height 9
click at [266, 118] on icon "Done" at bounding box center [266, 117] width 6 height 6
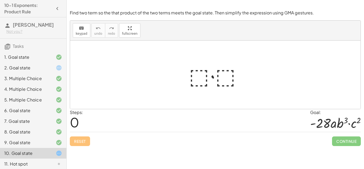
click at [198, 73] on div at bounding box center [217, 74] width 62 height 27
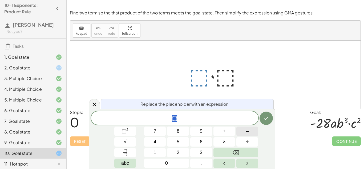
click at [244, 131] on button "–" at bounding box center [247, 130] width 22 height 9
click at [174, 150] on button "2" at bounding box center [178, 152] width 22 height 9
click at [179, 127] on button "8" at bounding box center [178, 130] width 22 height 9
click at [127, 160] on span "abc" at bounding box center [125, 162] width 8 height 7
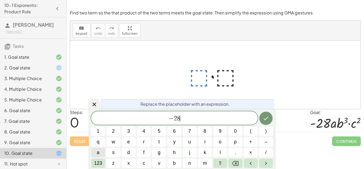
click at [99, 150] on span "a" at bounding box center [98, 152] width 3 height 7
click at [178, 163] on button "b" at bounding box center [174, 162] width 14 height 9
click at [99, 161] on span "123" at bounding box center [98, 162] width 8 height 7
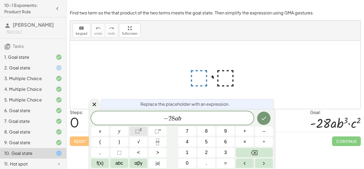
click at [136, 132] on span "⬚" at bounding box center [137, 130] width 5 height 5
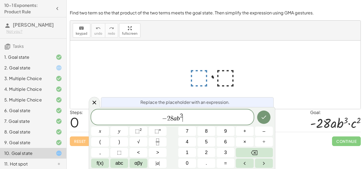
click at [184, 117] on span "− 2 8 a b 2 ​" at bounding box center [172, 118] width 163 height 10
click at [183, 115] on span "− 2 8 a b 2 ​" at bounding box center [172, 118] width 163 height 10
click at [181, 115] on span "2" at bounding box center [181, 116] width 3 height 6
click at [182, 115] on span "2" at bounding box center [181, 116] width 3 height 6
click at [261, 152] on button "Backspace" at bounding box center [254, 152] width 37 height 9
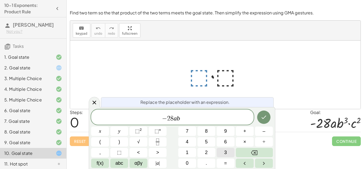
click at [224, 150] on span "3" at bounding box center [225, 152] width 3 height 7
click at [263, 119] on icon "Done" at bounding box center [264, 117] width 6 height 6
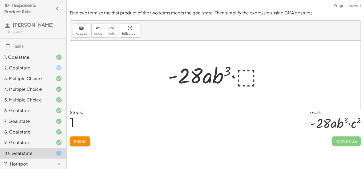
click at [249, 69] on div at bounding box center [218, 74] width 104 height 27
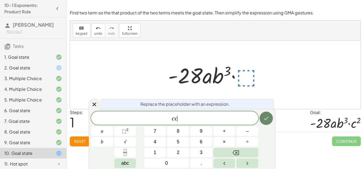
click at [270, 117] on button "Done" at bounding box center [266, 117] width 13 height 13
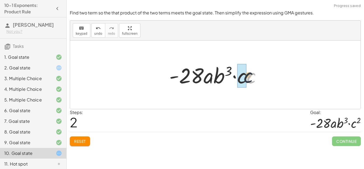
drag, startPoint x: 252, startPoint y: 77, endPoint x: 243, endPoint y: 77, distance: 8.8
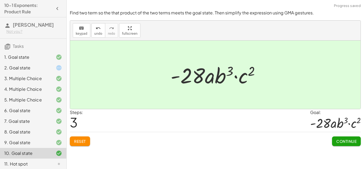
click at [340, 141] on span "Continue" at bounding box center [346, 141] width 20 height 5
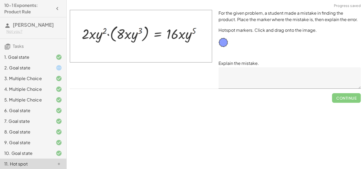
click at [35, 65] on div "2. Goal state" at bounding box center [25, 68] width 43 height 6
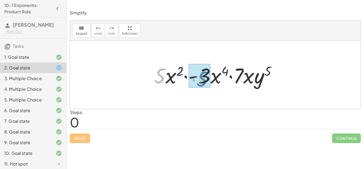
drag, startPoint x: 161, startPoint y: 73, endPoint x: 204, endPoint y: 76, distance: 42.8
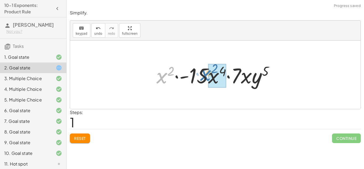
drag, startPoint x: 166, startPoint y: 77, endPoint x: 212, endPoint y: 75, distance: 45.9
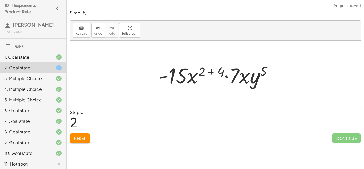
click at [221, 71] on div at bounding box center [217, 74] width 123 height 27
click at [221, 71] on div at bounding box center [217, 74] width 104 height 27
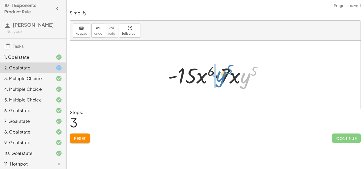
drag, startPoint x: 247, startPoint y: 77, endPoint x: 222, endPoint y: 76, distance: 24.6
click at [222, 76] on div at bounding box center [217, 74] width 104 height 27
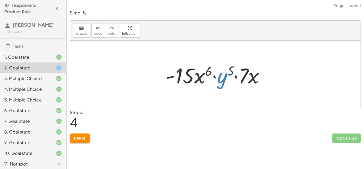
click at [222, 76] on div at bounding box center [217, 74] width 109 height 27
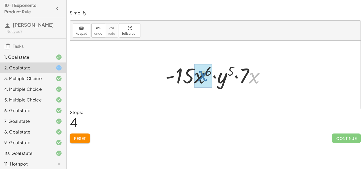
drag, startPoint x: 254, startPoint y: 79, endPoint x: 201, endPoint y: 77, distance: 52.8
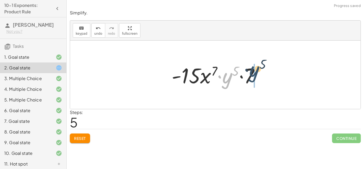
drag, startPoint x: 226, startPoint y: 79, endPoint x: 254, endPoint y: 73, distance: 29.0
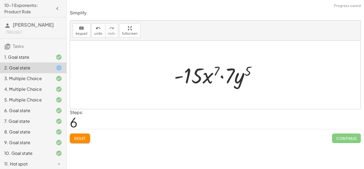
click at [74, 143] on button "Reset" at bounding box center [80, 138] width 20 height 10
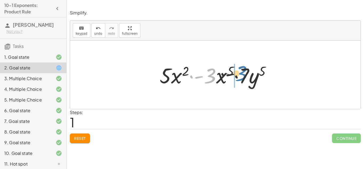
drag, startPoint x: 212, startPoint y: 74, endPoint x: 251, endPoint y: 72, distance: 39.2
click at [251, 72] on div at bounding box center [217, 74] width 121 height 27
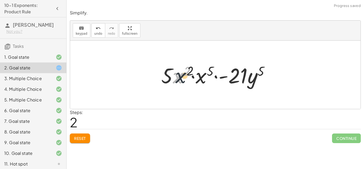
drag, startPoint x: 182, startPoint y: 75, endPoint x: 193, endPoint y: 74, distance: 10.7
click at [193, 74] on div at bounding box center [218, 74] width 118 height 27
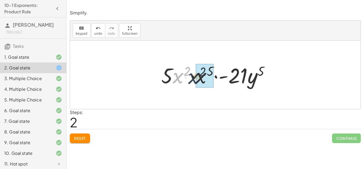
drag, startPoint x: 179, startPoint y: 75, endPoint x: 194, endPoint y: 76, distance: 15.2
click at [194, 76] on div at bounding box center [218, 74] width 118 height 27
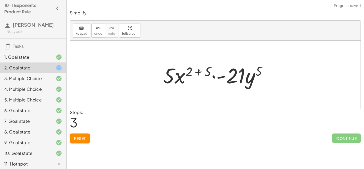
click at [211, 73] on div at bounding box center [217, 74] width 114 height 27
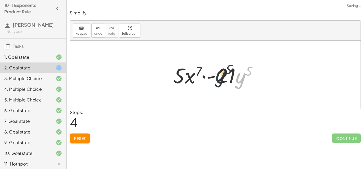
drag, startPoint x: 242, startPoint y: 79, endPoint x: 221, endPoint y: 78, distance: 20.8
click at [221, 78] on div at bounding box center [218, 74] width 94 height 27
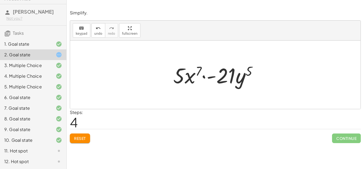
click at [89, 142] on button "Reset" at bounding box center [80, 138] width 20 height 10
